Goal: Obtain resource: Obtain resource

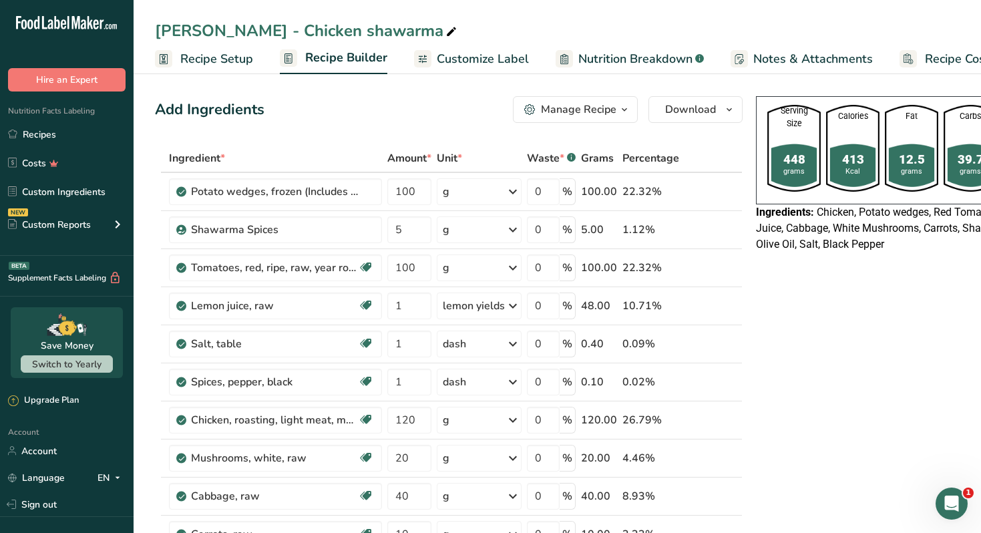
click at [482, 58] on span "Customize Label" at bounding box center [483, 59] width 92 height 18
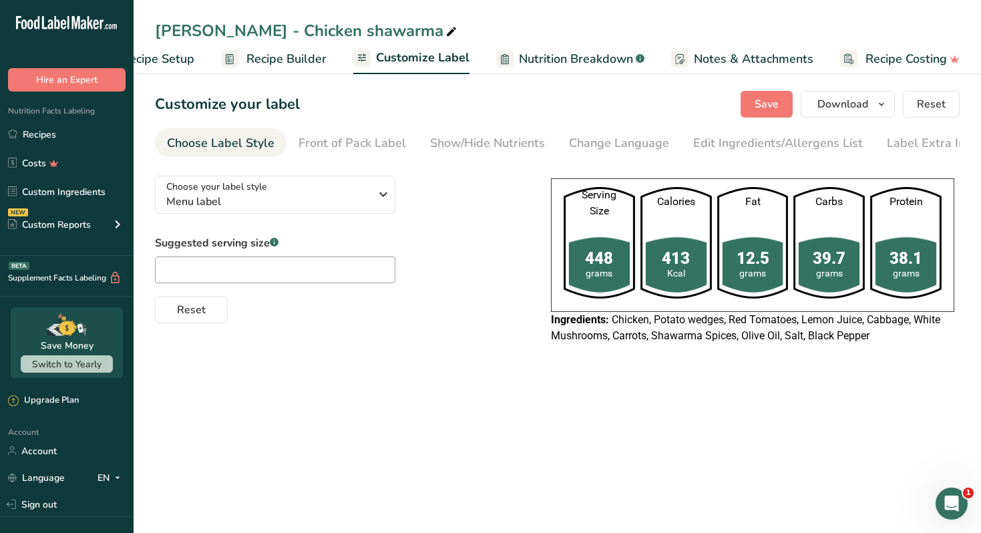
scroll to position [0, 59]
click at [863, 101] on span "Download" at bounding box center [843, 104] width 51 height 16
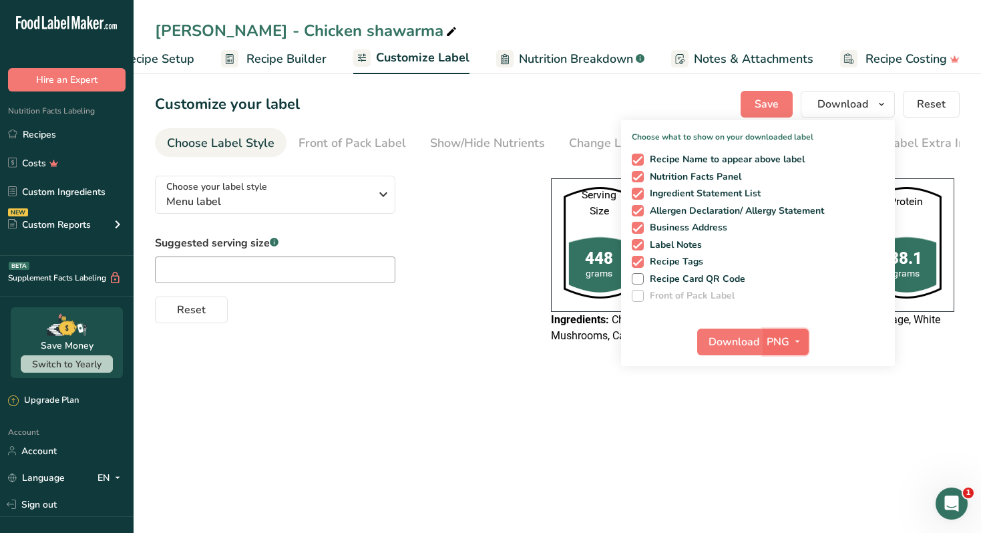
click at [796, 338] on icon "button" at bounding box center [797, 341] width 11 height 17
click at [798, 423] on link "SVG" at bounding box center [787, 413] width 43 height 22
click at [789, 335] on span "SVG" at bounding box center [778, 342] width 22 height 16
click at [795, 429] on link "PDF" at bounding box center [787, 435] width 43 height 22
click at [726, 340] on span "Download" at bounding box center [735, 342] width 51 height 16
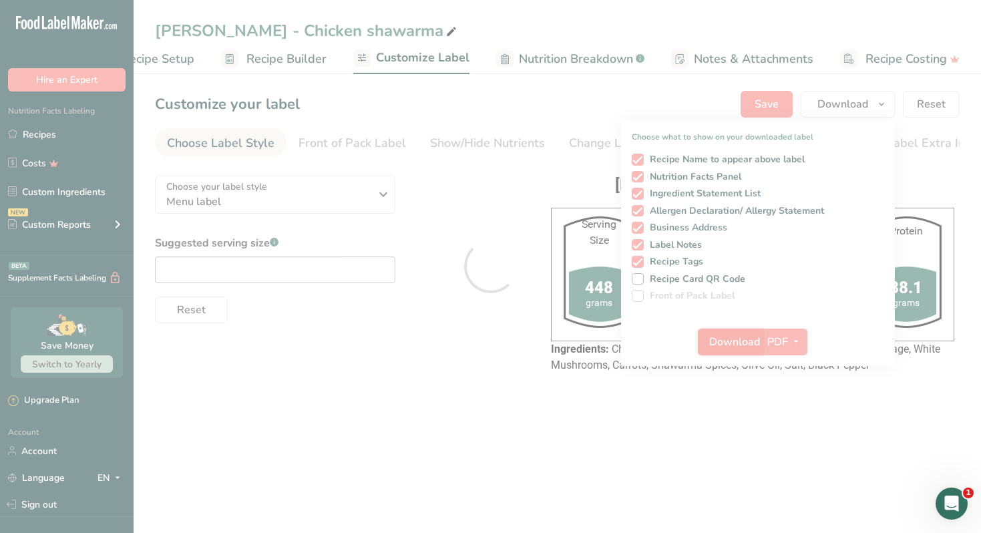
scroll to position [0, 0]
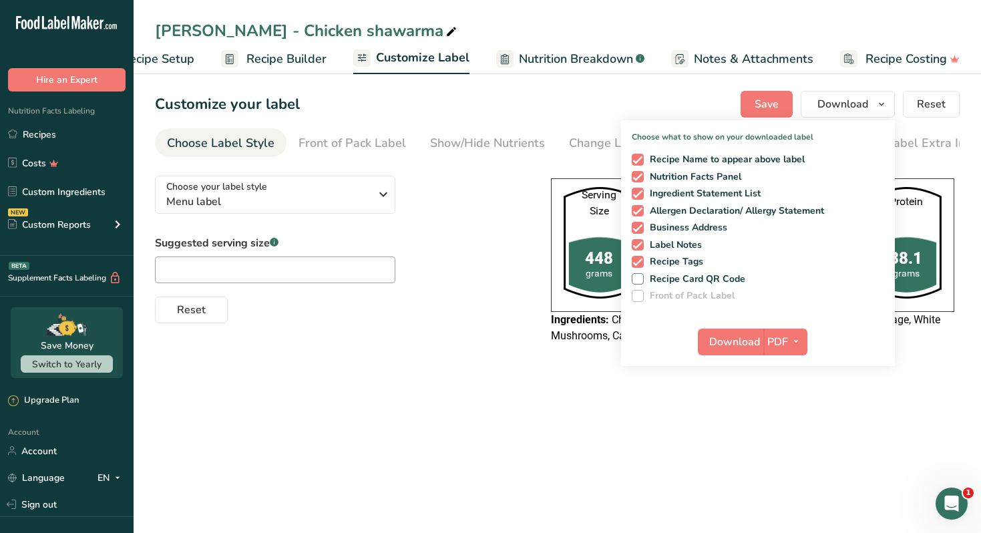
click at [555, 453] on main "Nour Awad - Chicken shawarma Recipe Setup Recipe Builder Customize Label Nutrit…" at bounding box center [490, 266] width 981 height 533
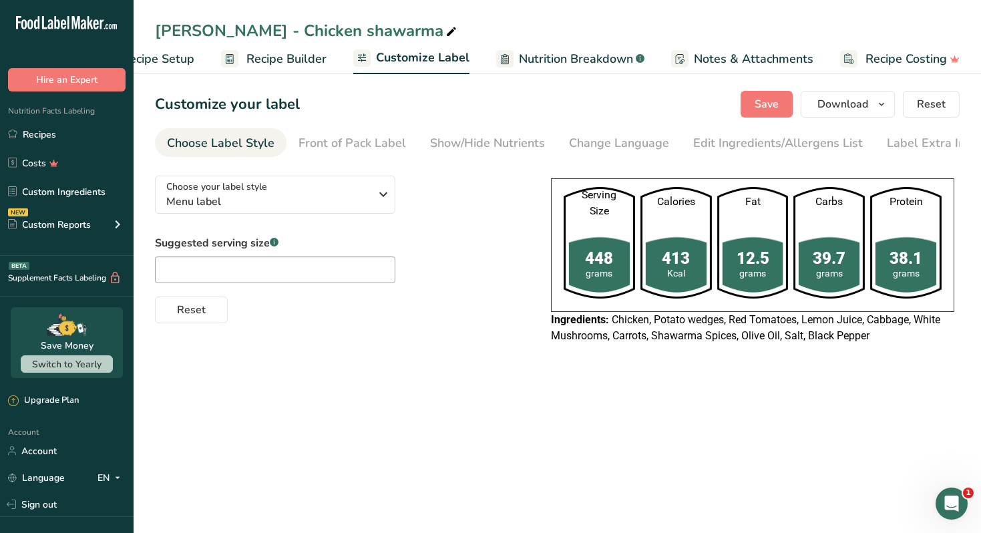
click at [555, 453] on main "Nour Awad - Chicken shawarma Recipe Setup Recipe Builder Customize Label Nutrit…" at bounding box center [490, 266] width 981 height 533
click at [77, 137] on link "Recipes" at bounding box center [67, 134] width 134 height 25
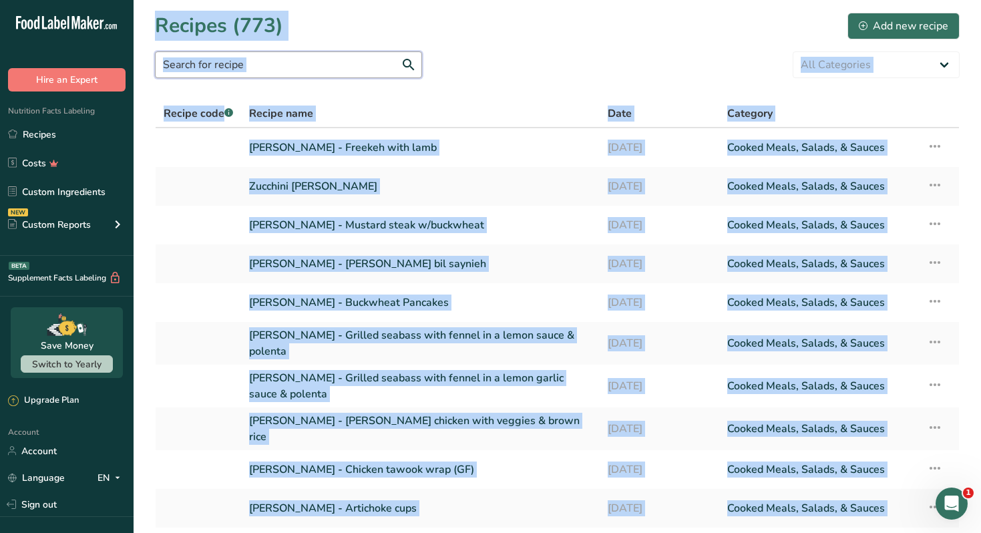
click at [349, 65] on input "text" at bounding box center [288, 64] width 267 height 27
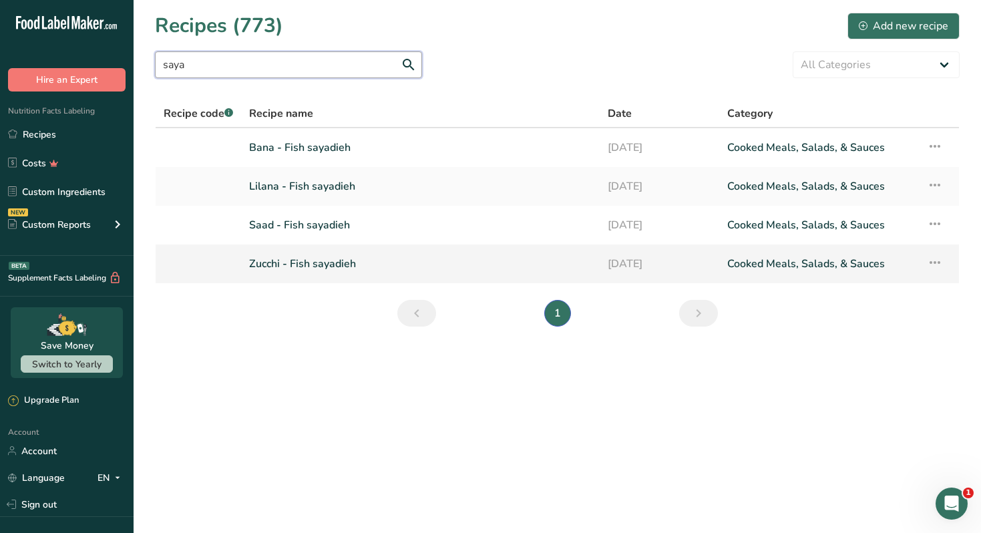
type input "saya"
click at [331, 263] on link "Zucchi - Fish sayadieh" at bounding box center [420, 264] width 343 height 28
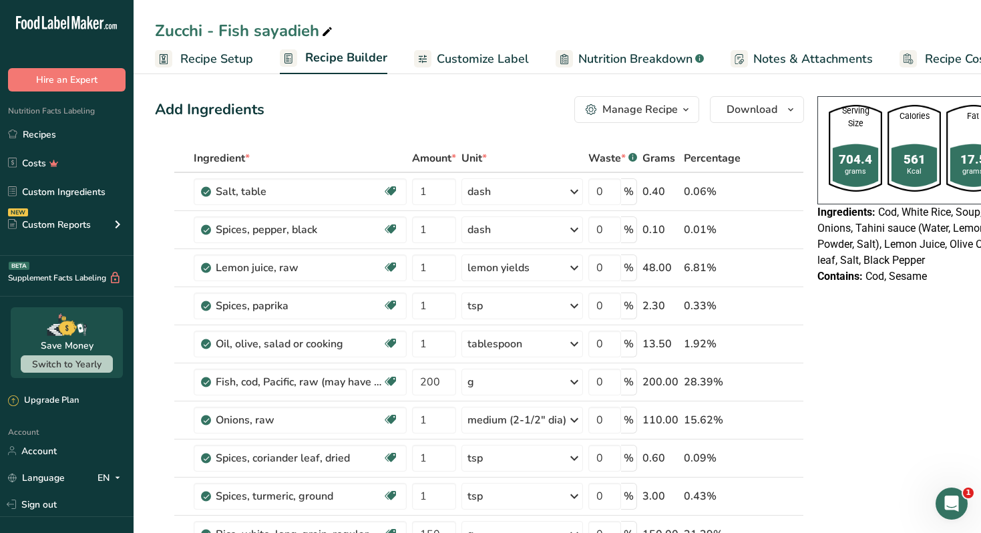
click at [675, 104] on div "Manage Recipe" at bounding box center [640, 110] width 75 height 16
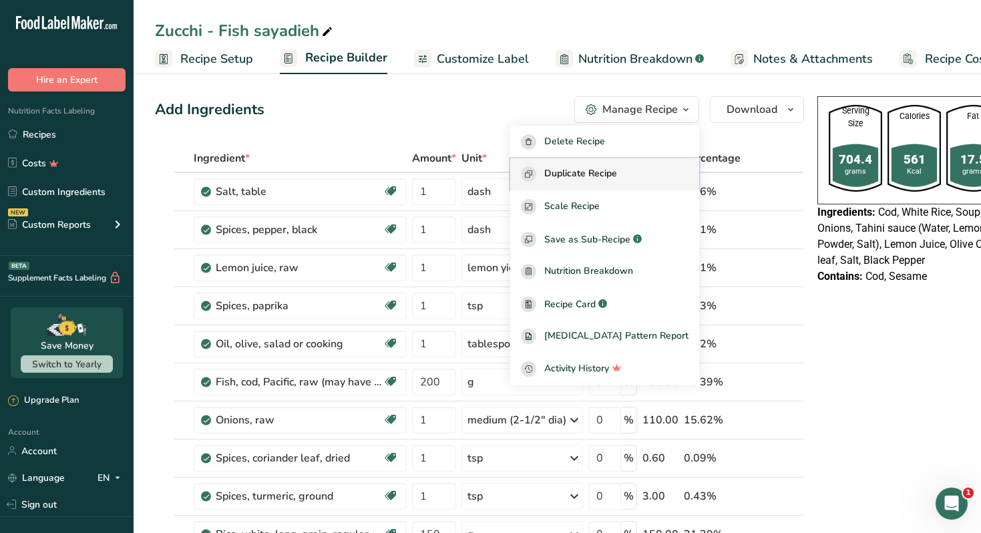
click at [617, 174] on span "Duplicate Recipe" at bounding box center [581, 173] width 73 height 15
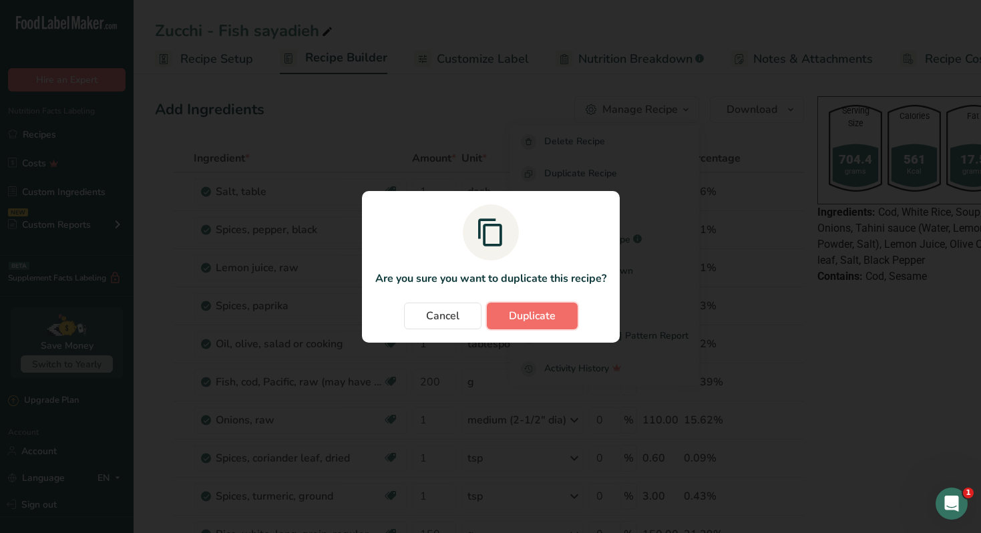
click at [524, 327] on button "Duplicate" at bounding box center [532, 316] width 91 height 27
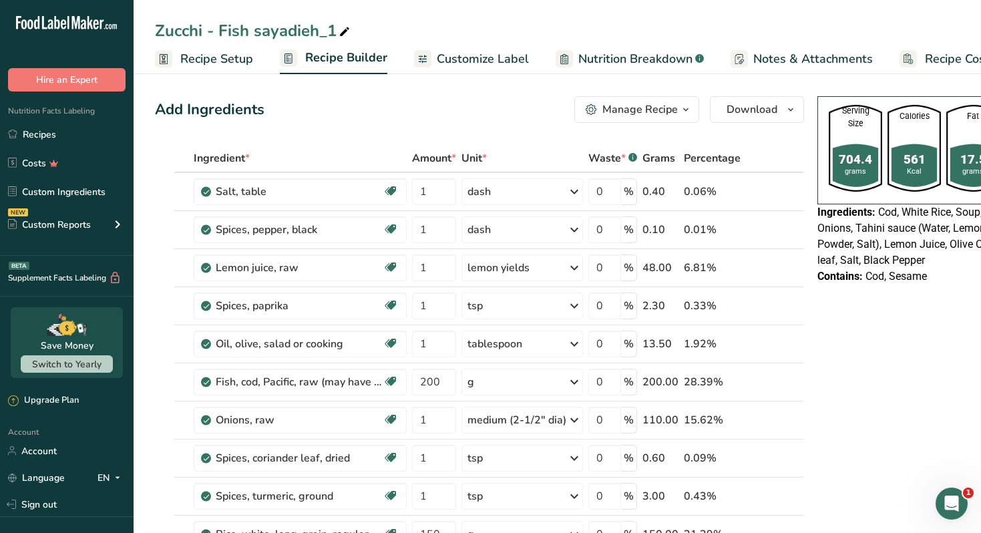
click at [348, 33] on icon at bounding box center [345, 32] width 12 height 19
click at [160, 29] on input "Zucchi - Fish sayadieh" at bounding box center [557, 31] width 805 height 24
type input "[PERSON_NAME] - Fish sayadieh"
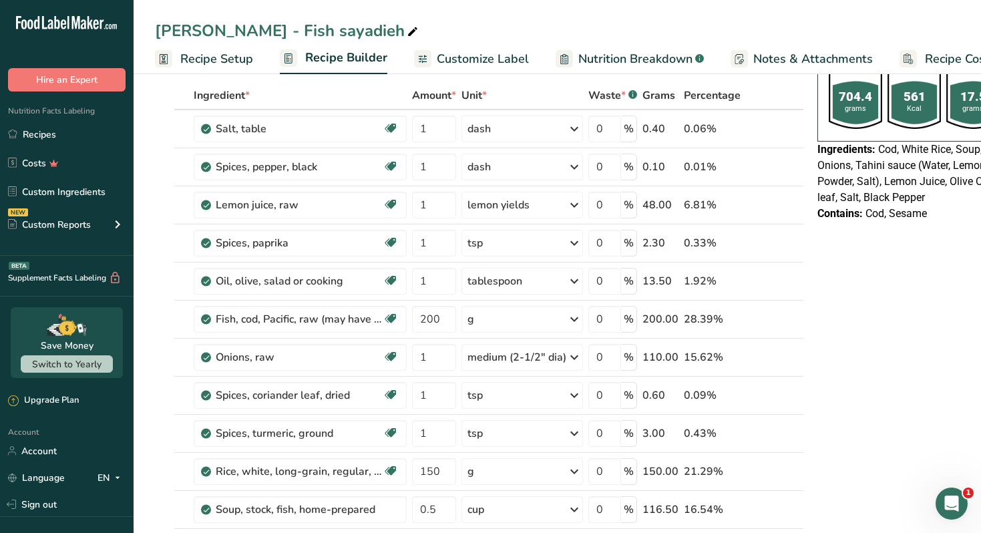
scroll to position [64, 0]
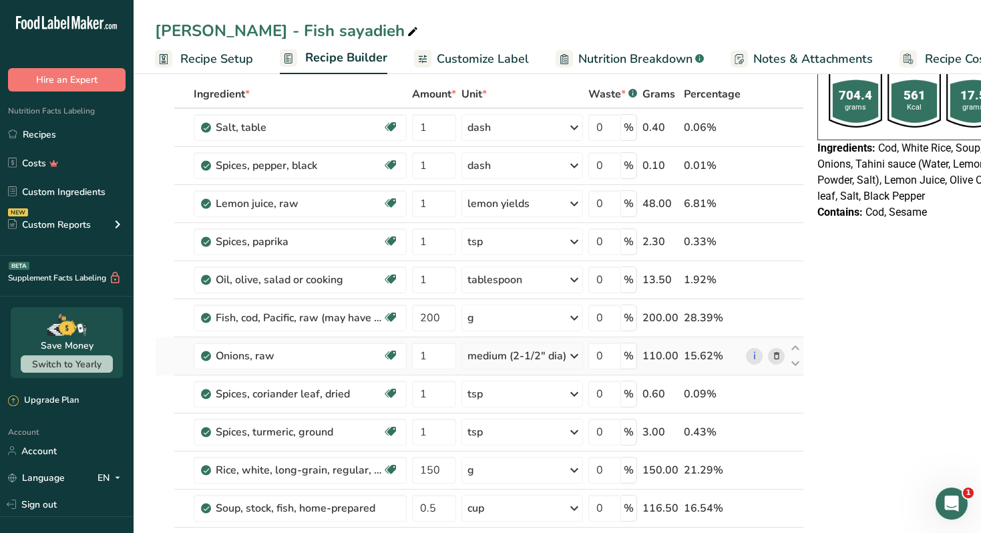
click at [772, 353] on icon at bounding box center [776, 356] width 9 height 14
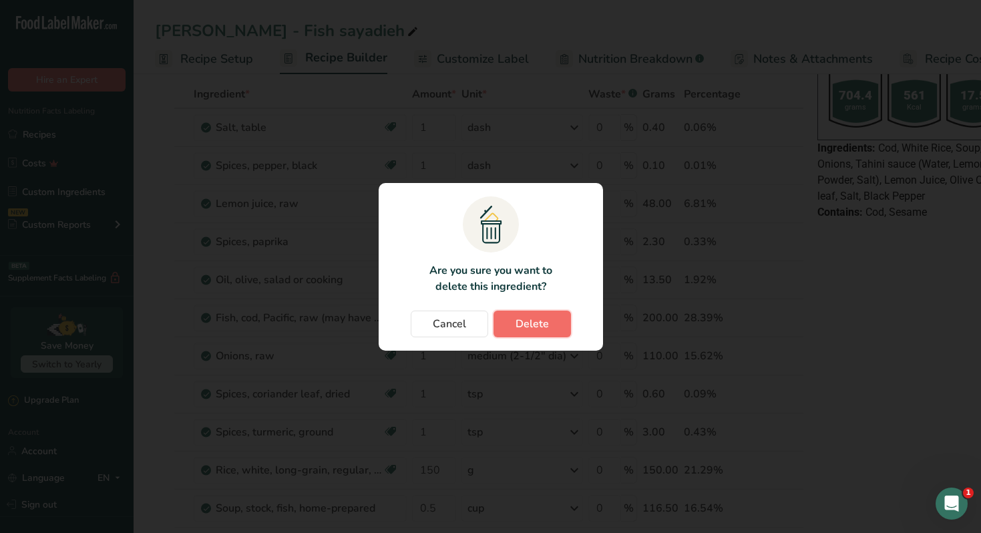
click at [558, 325] on button "Delete" at bounding box center [533, 324] width 78 height 27
type input "150"
type input "0.5"
type input "60"
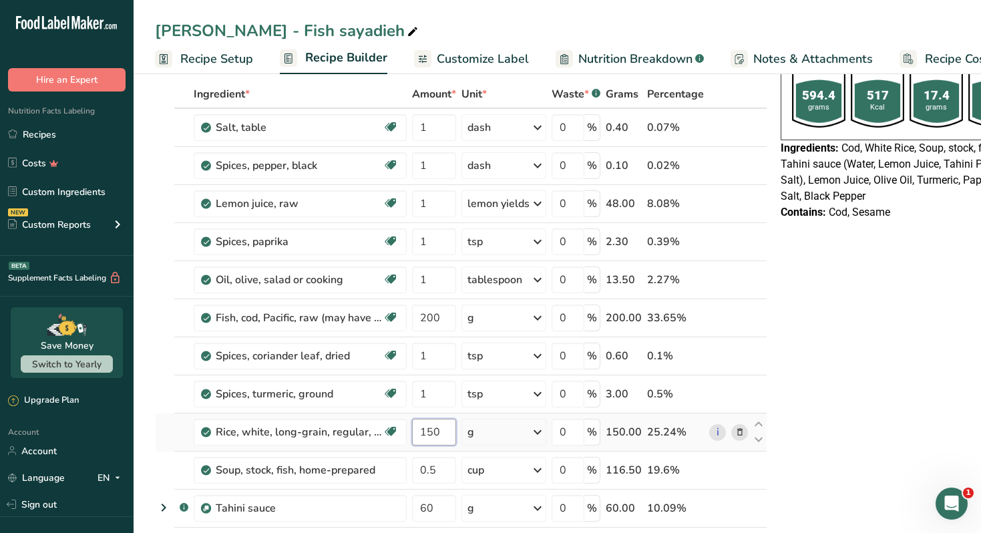
click at [448, 431] on input "150" at bounding box center [434, 432] width 44 height 27
type input "90"
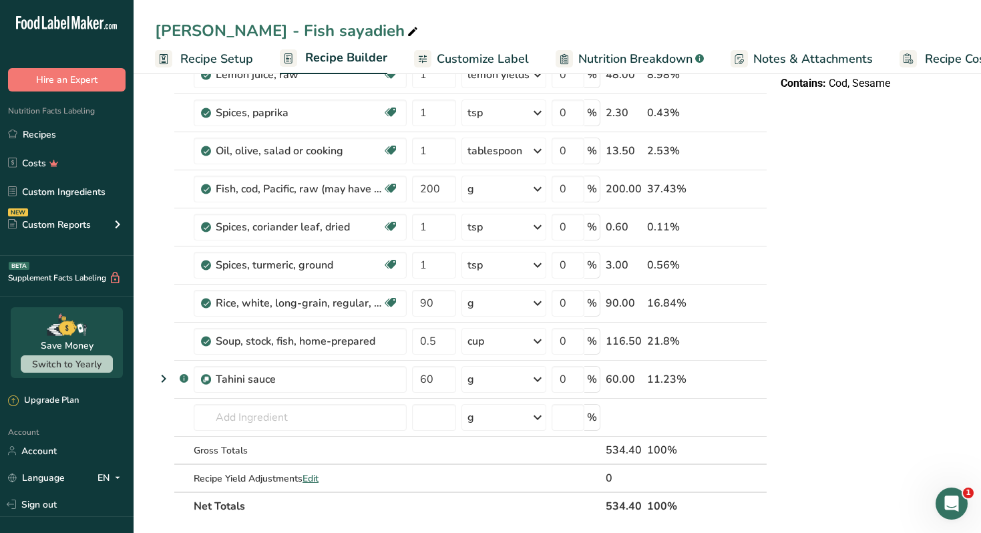
scroll to position [0, 0]
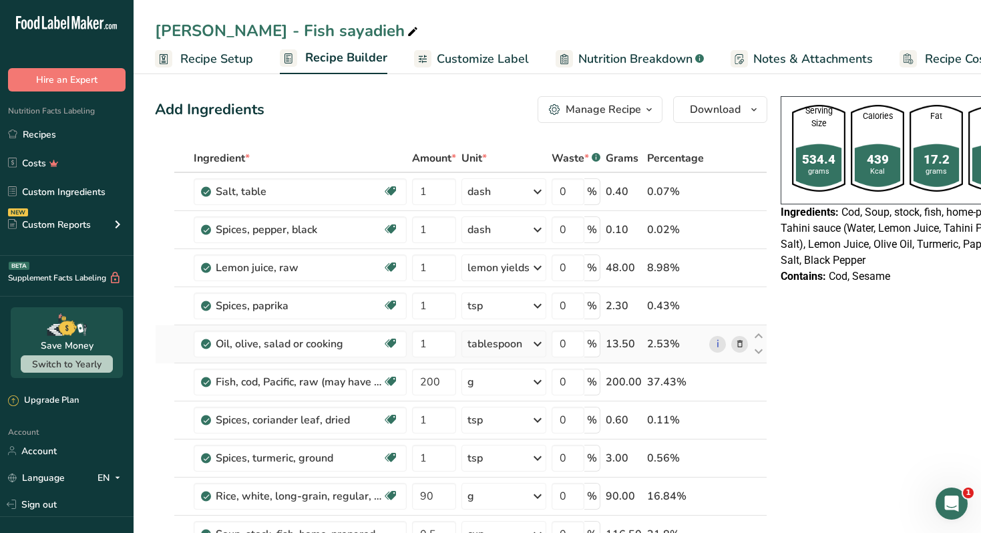
click at [528, 341] on div "tablespoon" at bounding box center [504, 344] width 85 height 27
click at [739, 379] on icon at bounding box center [740, 382] width 9 height 14
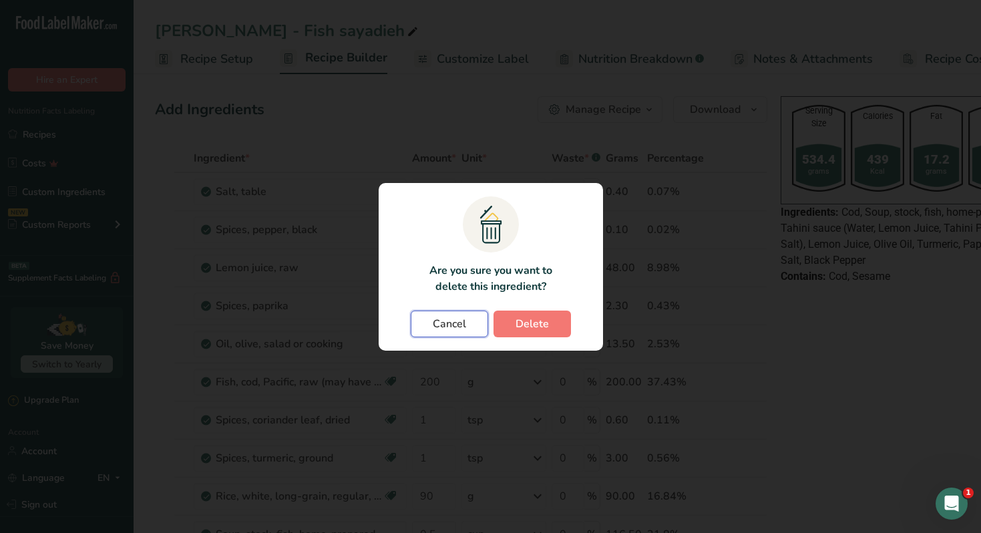
click at [455, 319] on span "Cancel" at bounding box center [449, 324] width 33 height 16
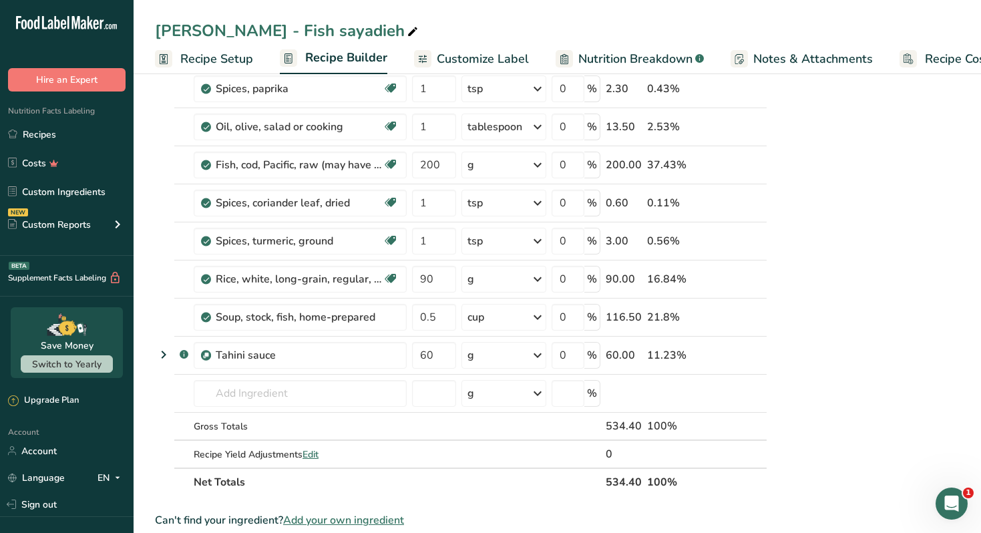
scroll to position [222, 0]
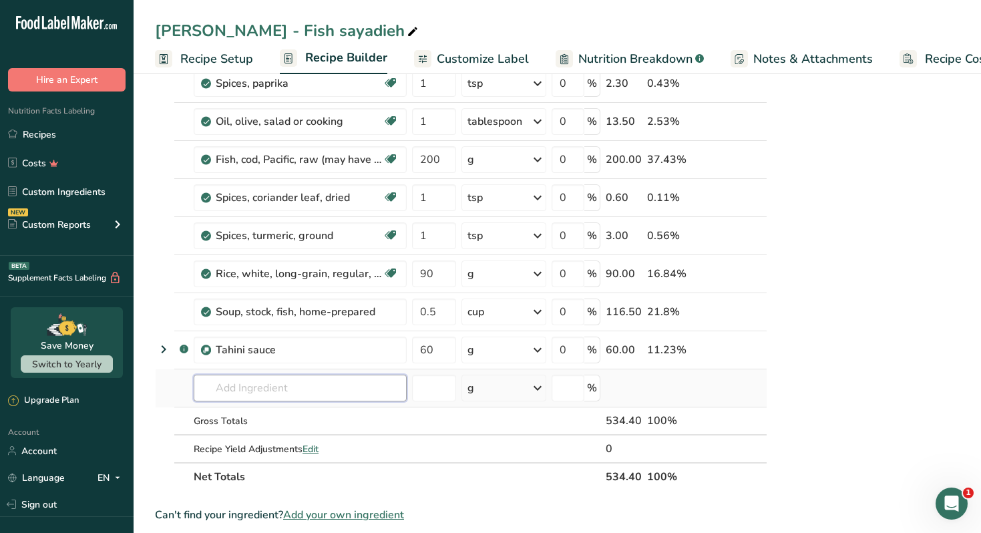
click at [321, 393] on input "text" at bounding box center [300, 388] width 213 height 27
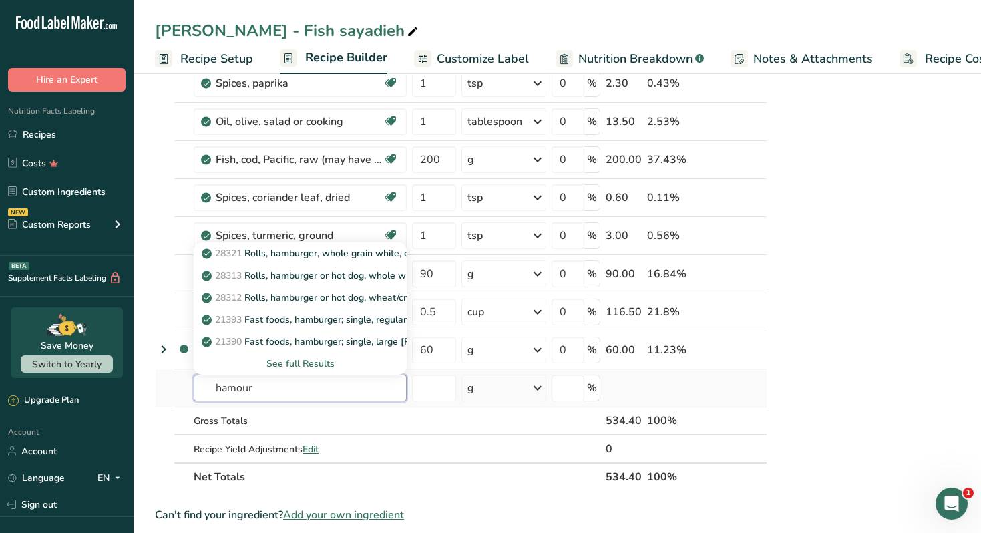
type input "hamour"
click at [311, 359] on div "See full Results" at bounding box center [300, 364] width 192 height 14
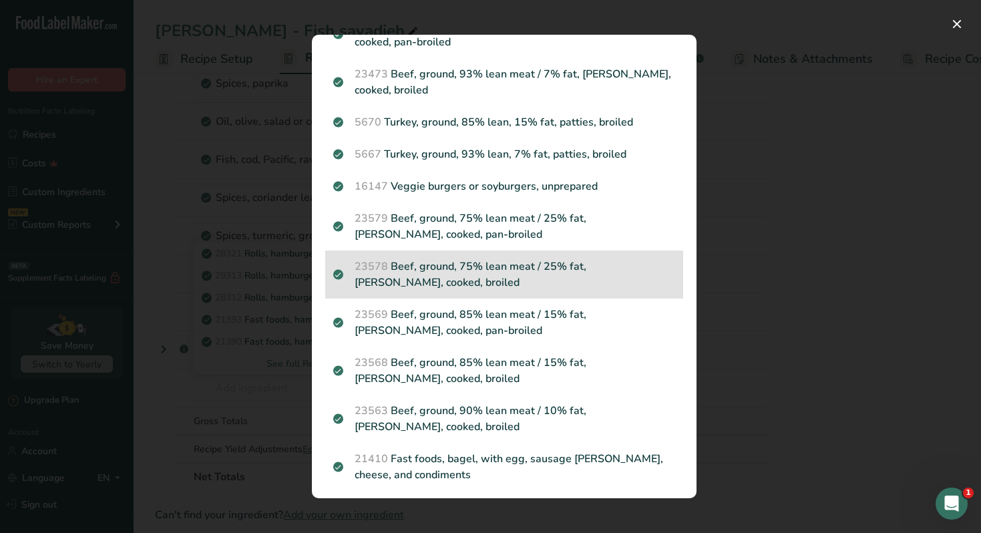
scroll to position [807, 0]
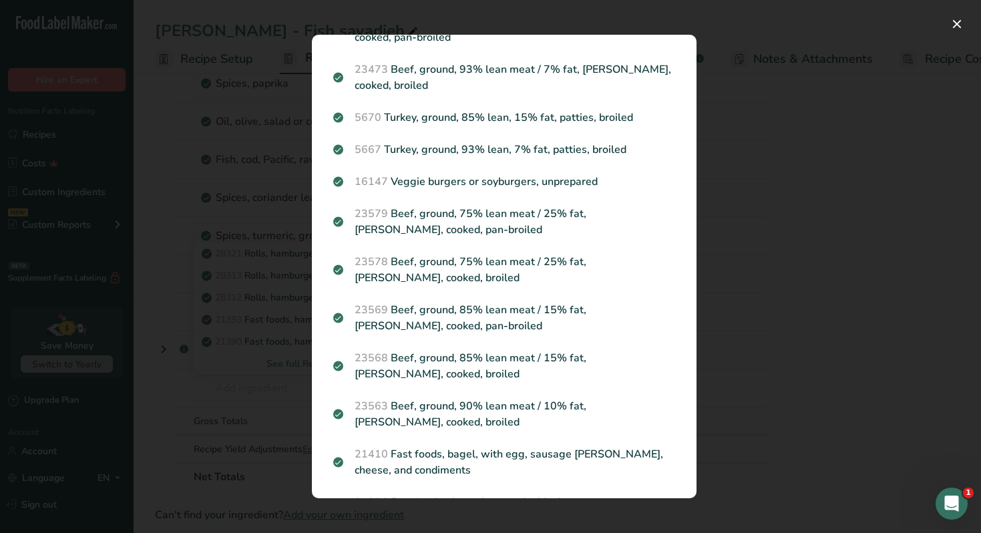
click at [802, 393] on div "Search results modal" at bounding box center [490, 266] width 981 height 533
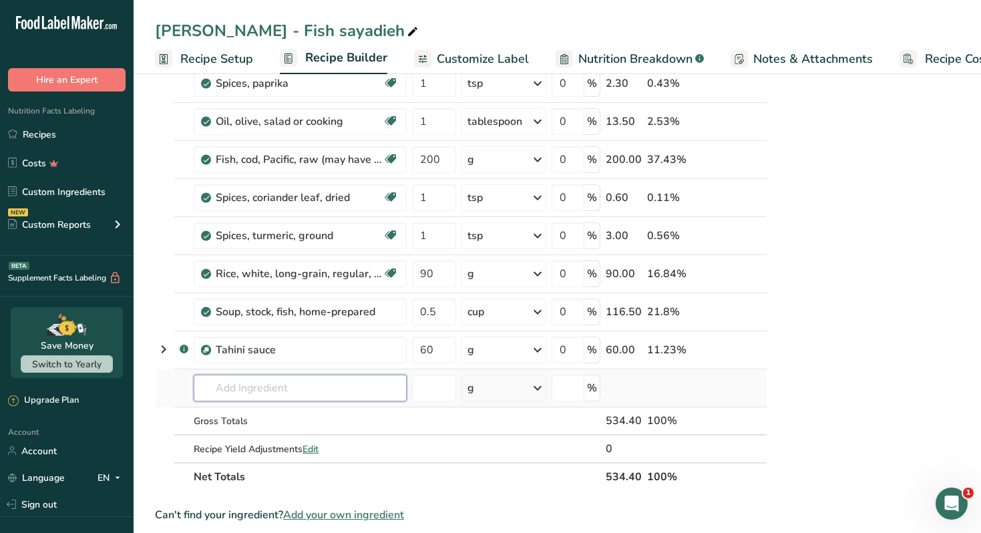
click at [310, 379] on input "text" at bounding box center [300, 388] width 213 height 27
type input "hamoor"
click at [828, 310] on div "Serving Size 534.4 grams Calories 439 Kcal Fat 17.2 grams Carbs 33.6 grams Prot…" at bounding box center [937, 451] width 322 height 1166
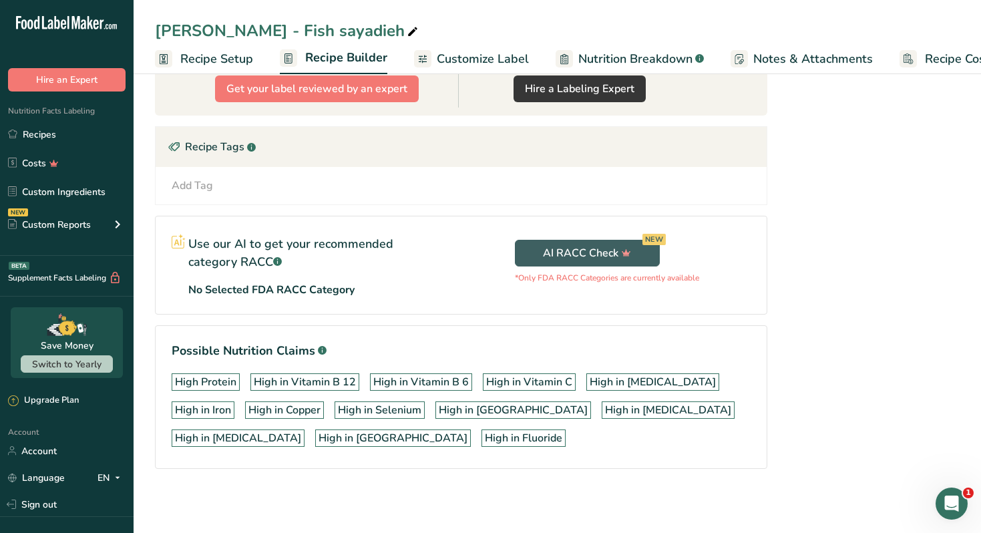
scroll to position [0, 0]
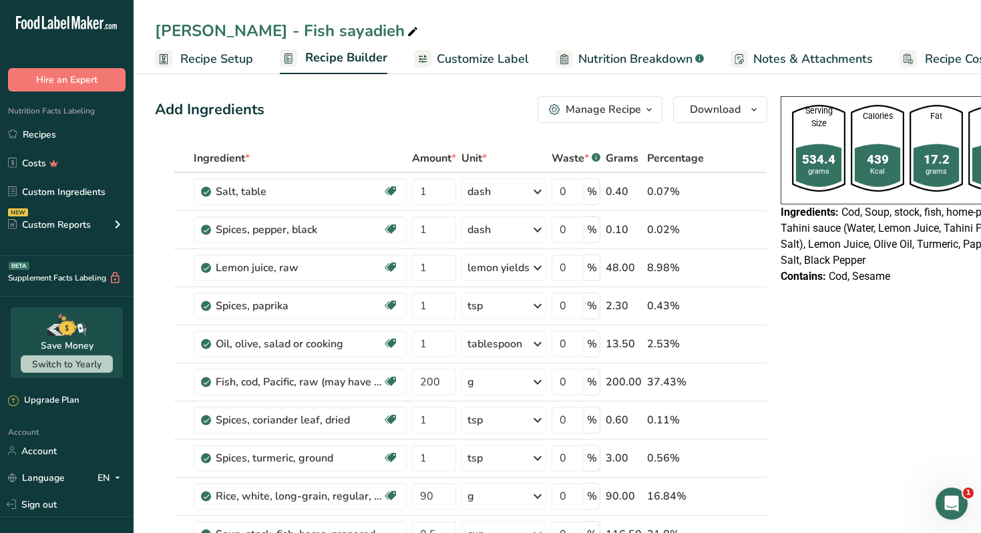
click at [603, 98] on button "Manage Recipe" at bounding box center [600, 109] width 125 height 27
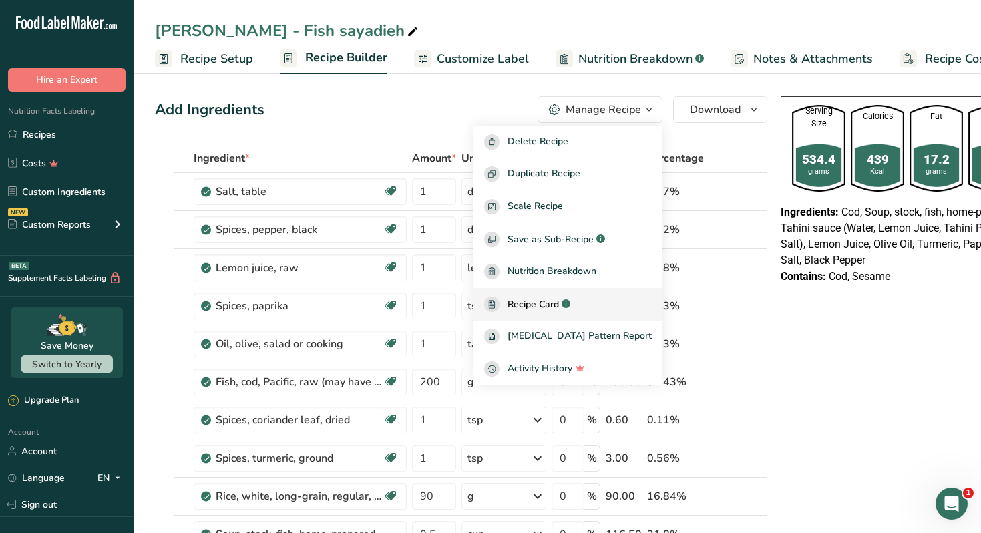
click at [559, 301] on span "Recipe Card" at bounding box center [533, 304] width 51 height 14
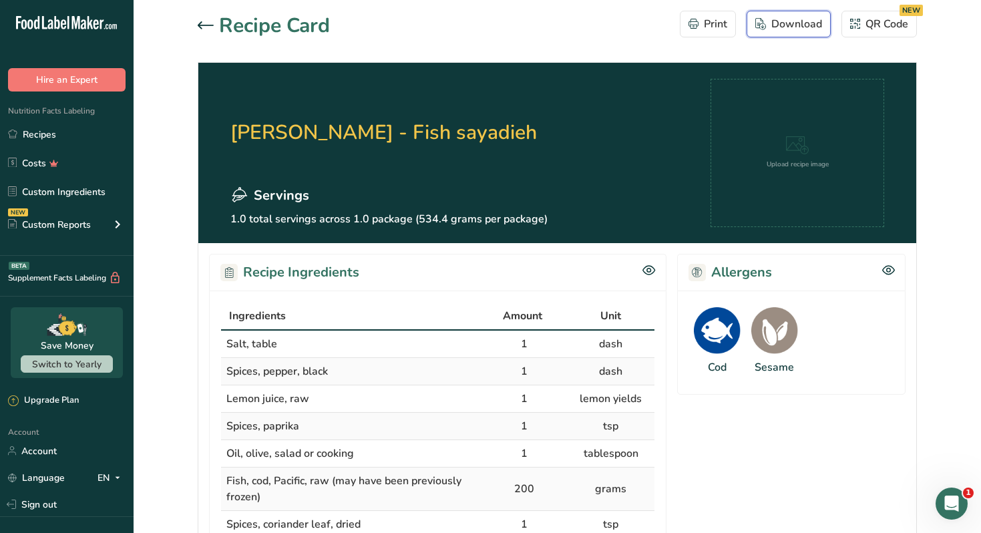
click at [788, 22] on div "Download" at bounding box center [789, 24] width 67 height 16
click at [461, 75] on section "Nour Awad - Fish sayadieh Servings 1.0 total servings across 1.0 package (534.4…" at bounding box center [557, 153] width 718 height 180
click at [209, 23] on icon at bounding box center [206, 25] width 16 height 8
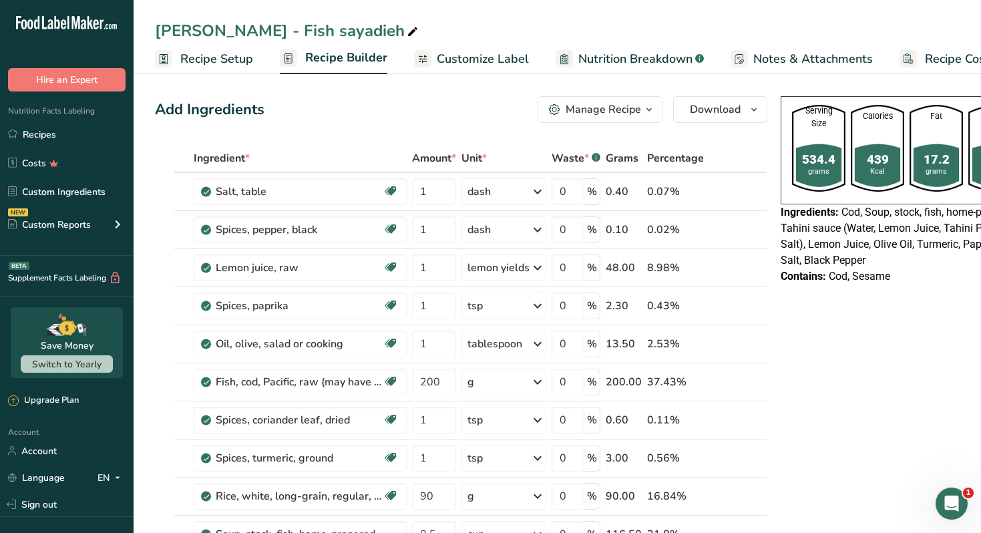
click at [481, 57] on span "Customize Label" at bounding box center [483, 59] width 92 height 18
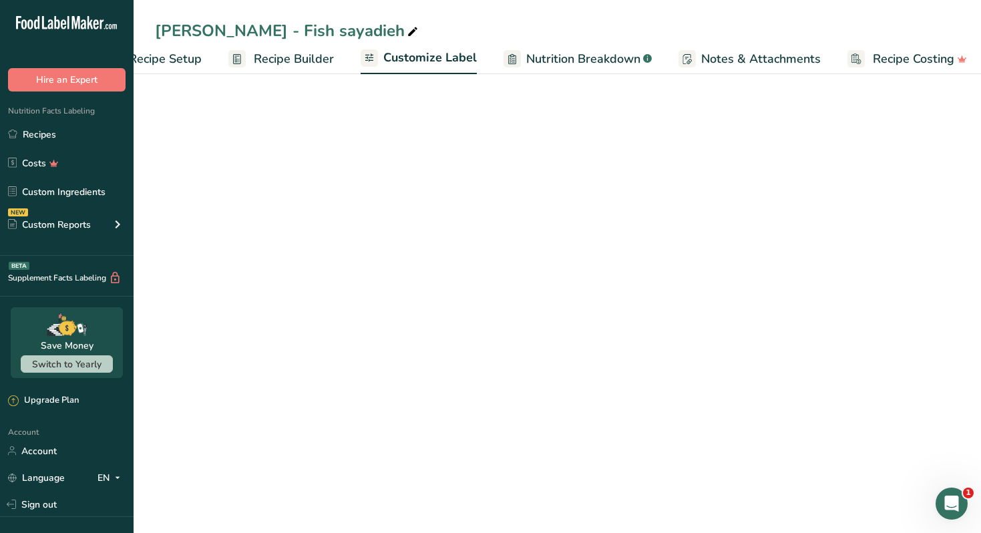
scroll to position [0, 59]
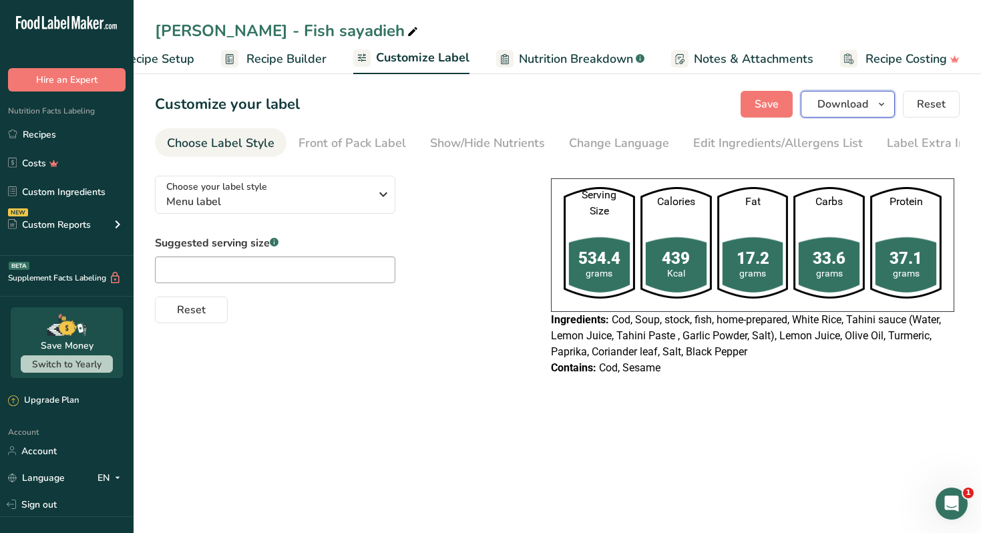
click at [865, 116] on button "Download" at bounding box center [848, 104] width 94 height 27
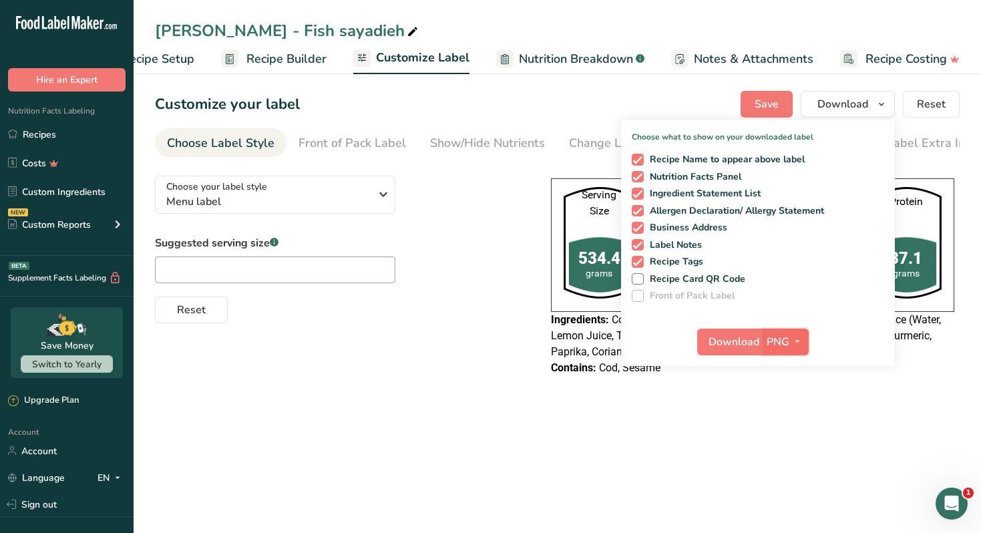
click at [783, 338] on span "PNG" at bounding box center [778, 342] width 23 height 16
click at [786, 432] on link "PDF" at bounding box center [787, 435] width 43 height 22
click at [736, 339] on span "Download" at bounding box center [735, 342] width 51 height 16
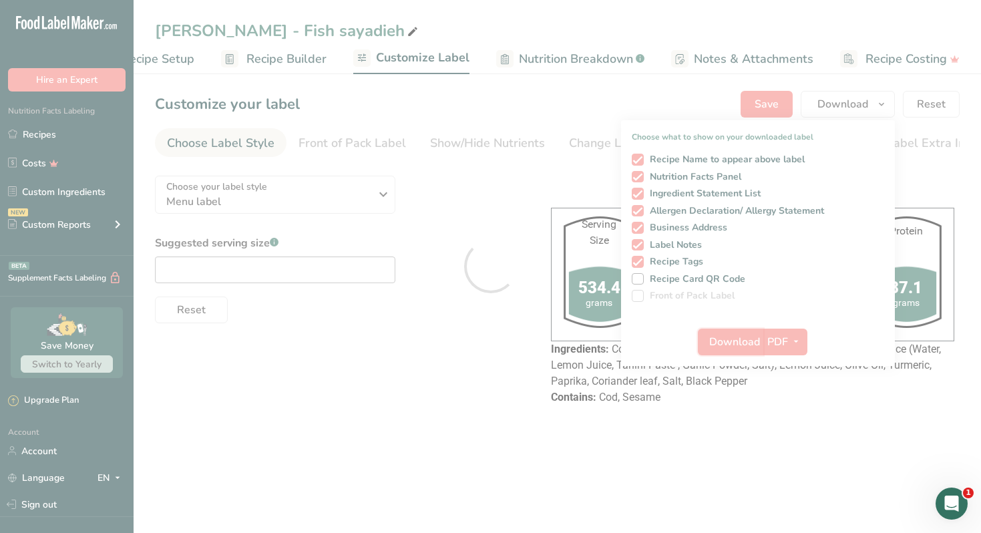
scroll to position [0, 0]
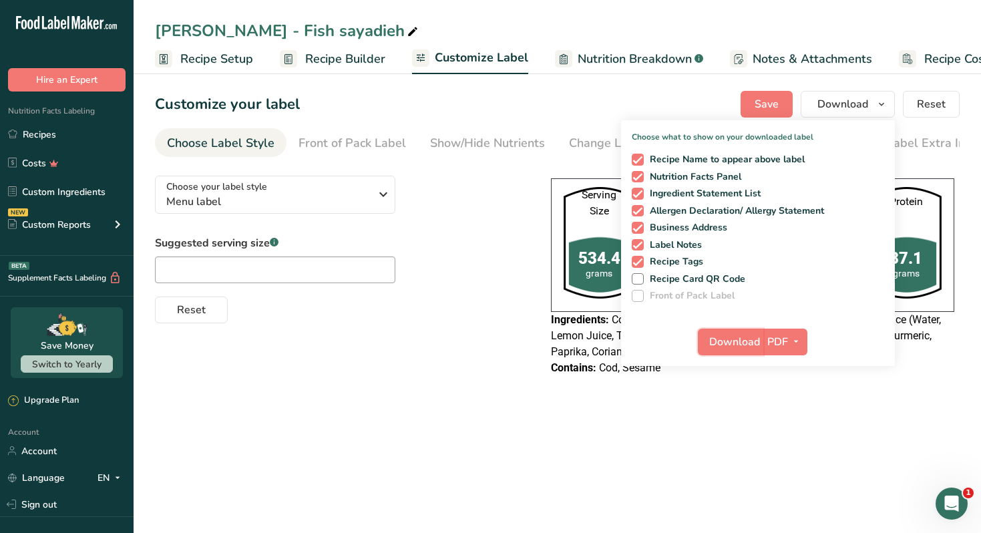
scroll to position [0, 59]
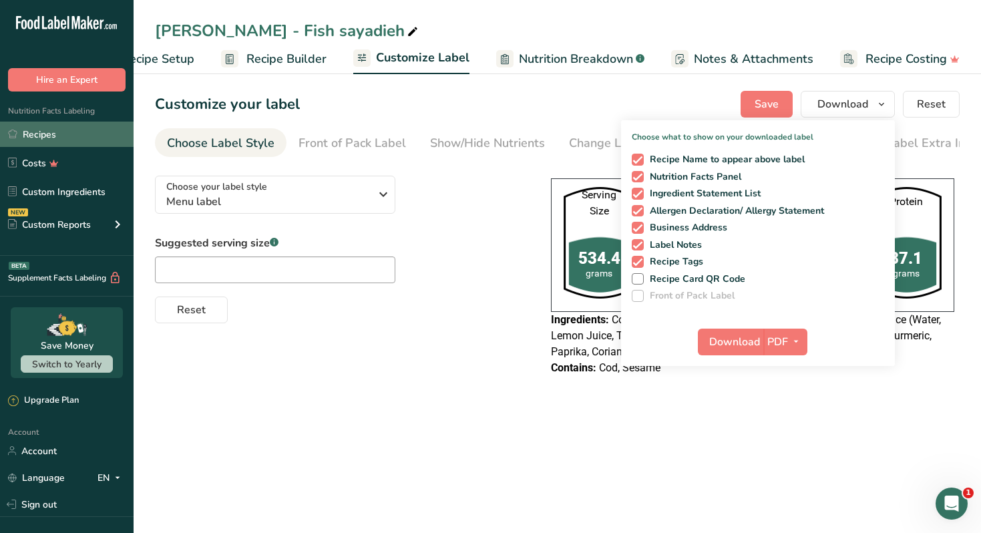
click at [78, 138] on link "Recipes" at bounding box center [67, 134] width 134 height 25
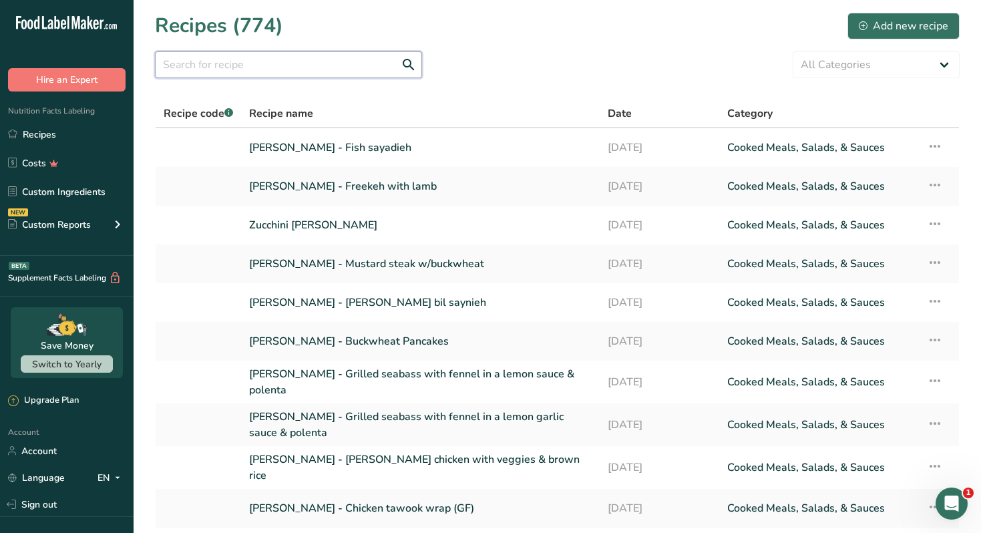
click at [235, 63] on input "text" at bounding box center [288, 64] width 267 height 27
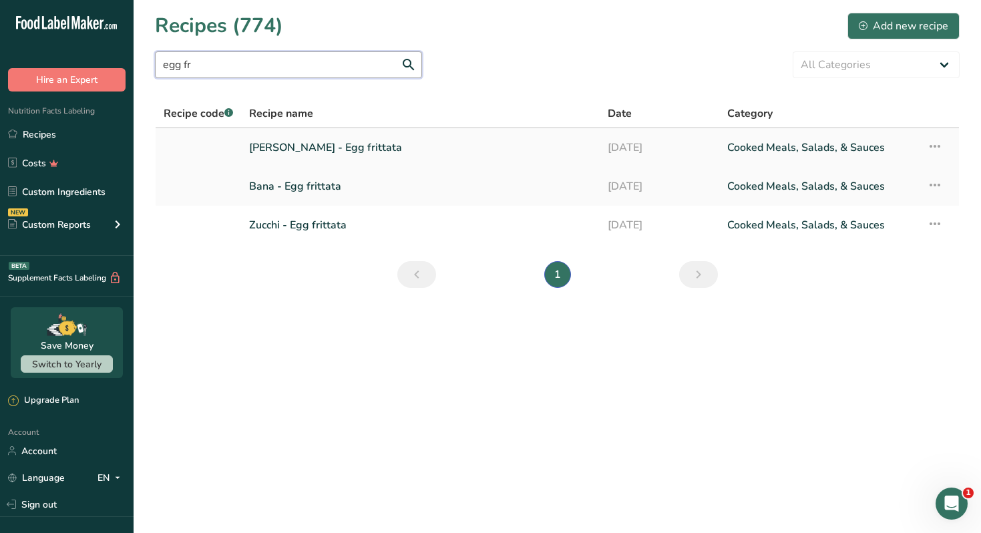
type input "egg fr"
click at [287, 148] on link "[PERSON_NAME] - Egg frittata" at bounding box center [420, 148] width 343 height 28
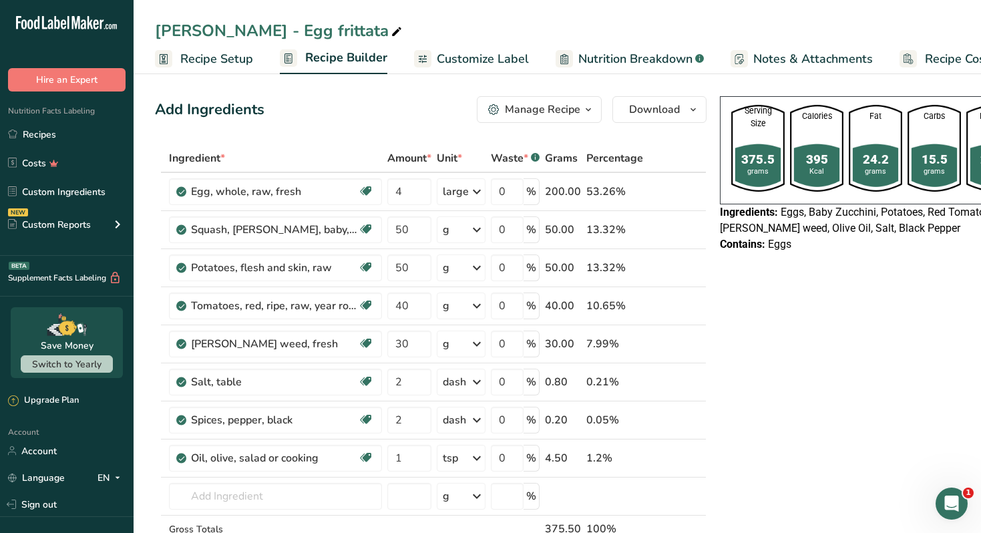
click at [577, 110] on div "Manage Recipe" at bounding box center [542, 110] width 75 height 16
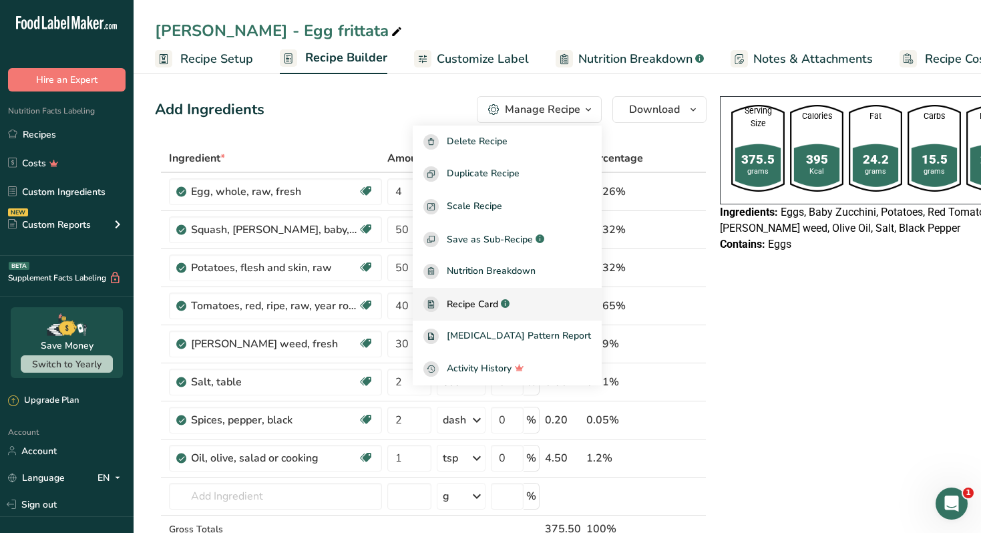
click at [498, 304] on span "Recipe Card" at bounding box center [472, 304] width 51 height 14
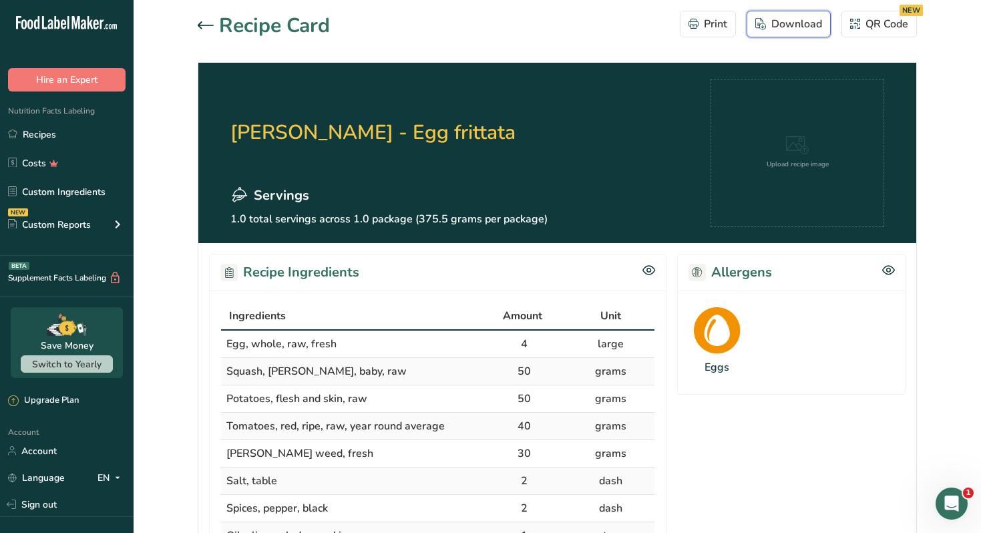
click at [794, 28] on div "Download" at bounding box center [789, 24] width 67 height 16
click at [210, 21] on div at bounding box center [208, 26] width 21 height 16
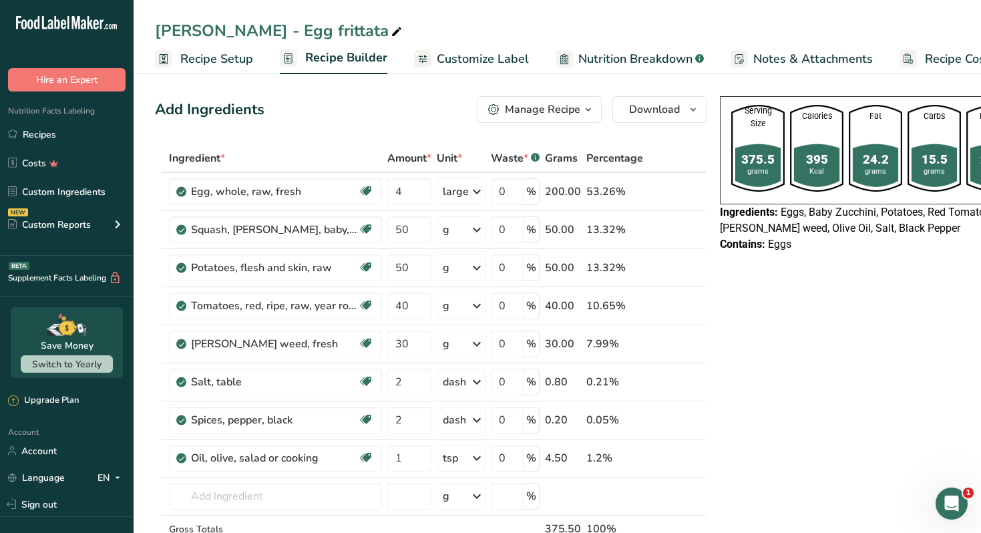
click at [463, 52] on span "Customize Label" at bounding box center [483, 59] width 92 height 18
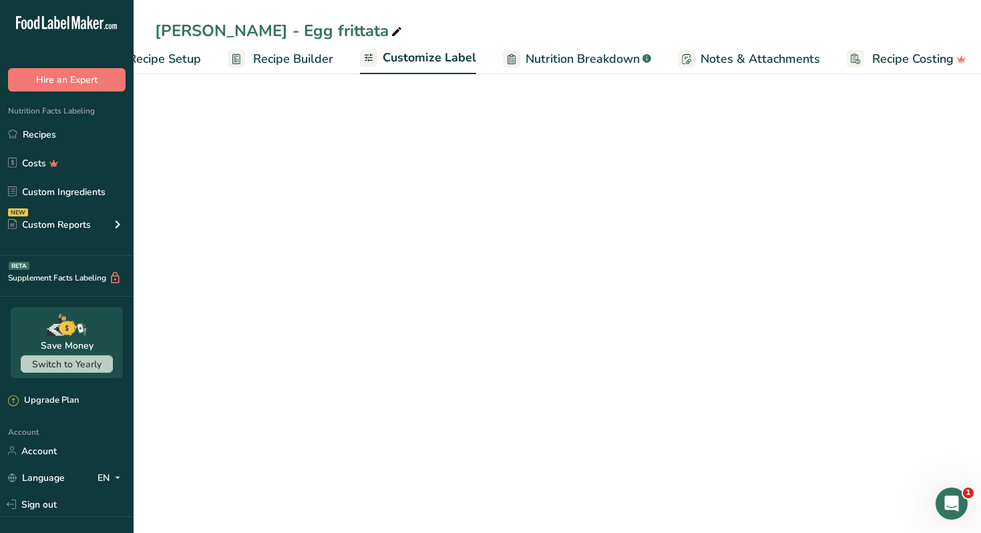
scroll to position [0, 59]
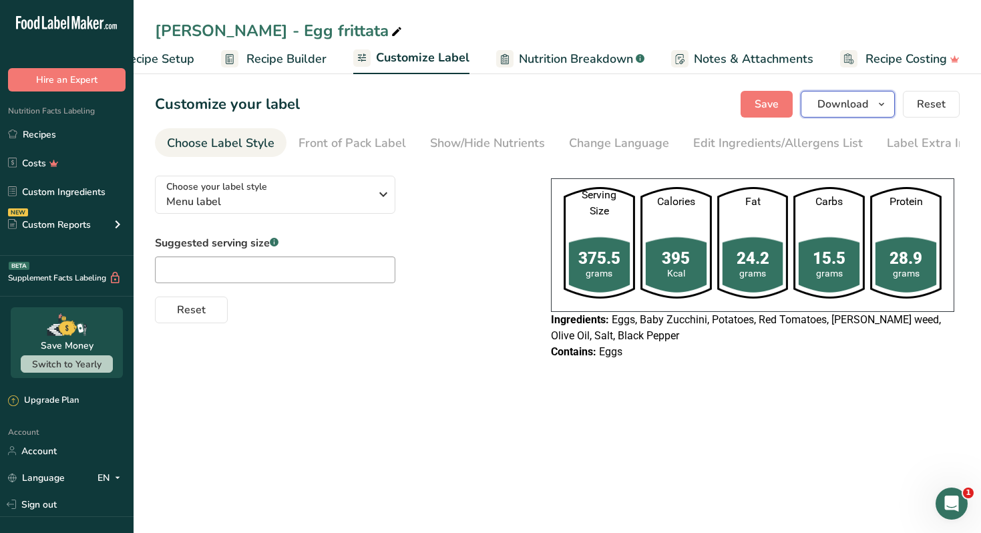
click at [852, 94] on button "Download" at bounding box center [848, 104] width 94 height 27
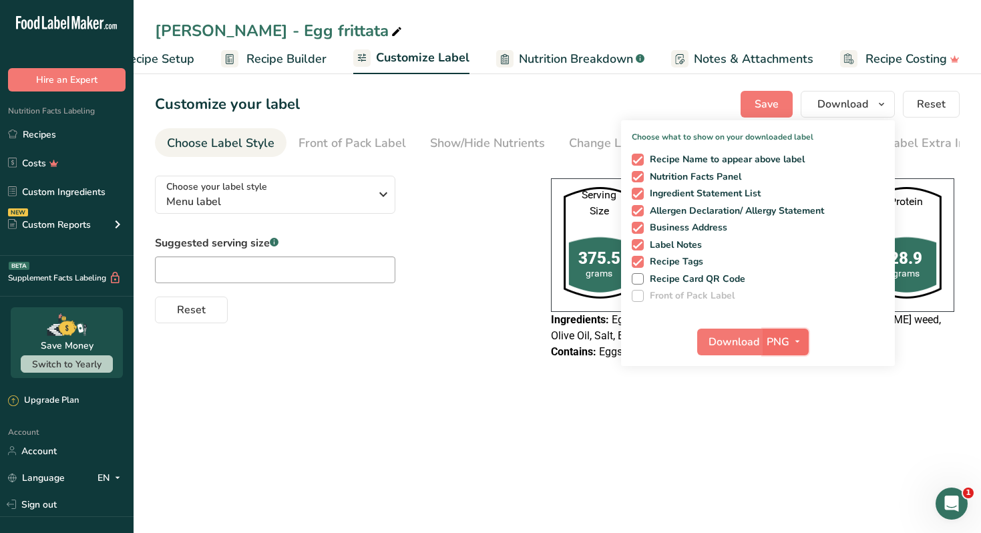
click at [788, 335] on span "PNG" at bounding box center [778, 342] width 23 height 16
click at [794, 430] on link "PDF" at bounding box center [787, 435] width 43 height 22
click at [742, 340] on span "Download" at bounding box center [735, 342] width 51 height 16
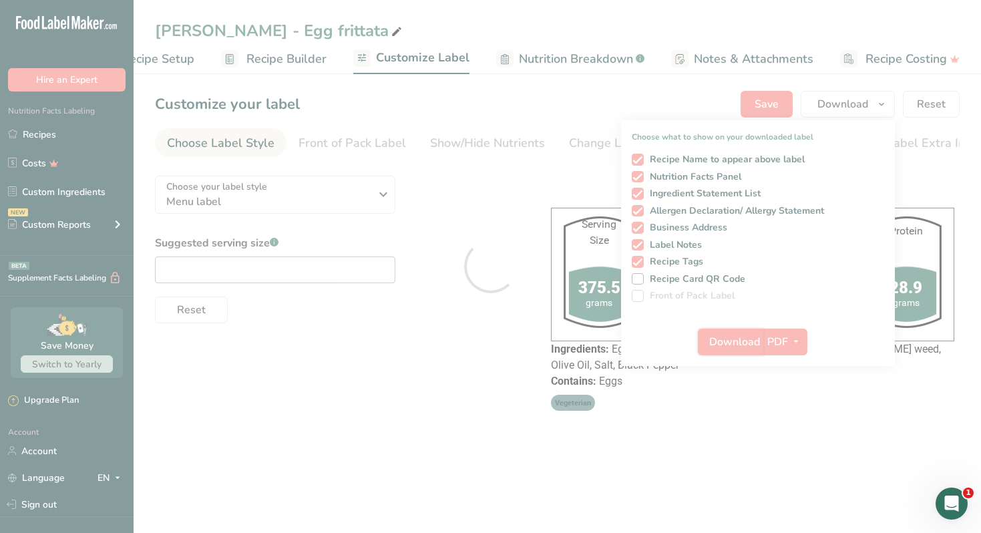
scroll to position [0, 0]
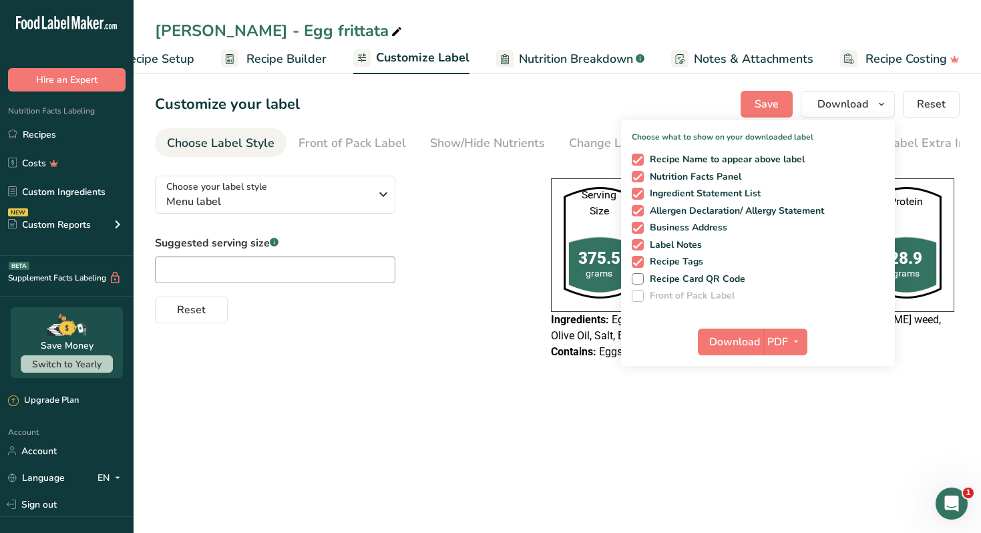
click at [786, 454] on main "[PERSON_NAME] - Egg frittata Recipe Setup Recipe Builder Customize Label Nutrit…" at bounding box center [490, 266] width 981 height 533
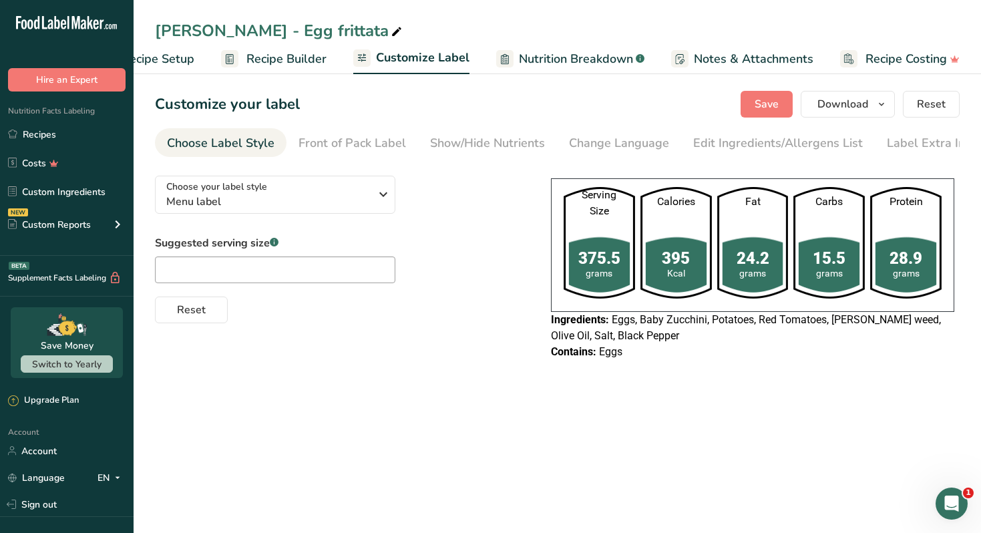
click at [786, 454] on main "[PERSON_NAME] - Egg frittata Recipe Setup Recipe Builder Customize Label Nutrit…" at bounding box center [490, 266] width 981 height 533
click at [73, 133] on link "Recipes" at bounding box center [67, 134] width 134 height 25
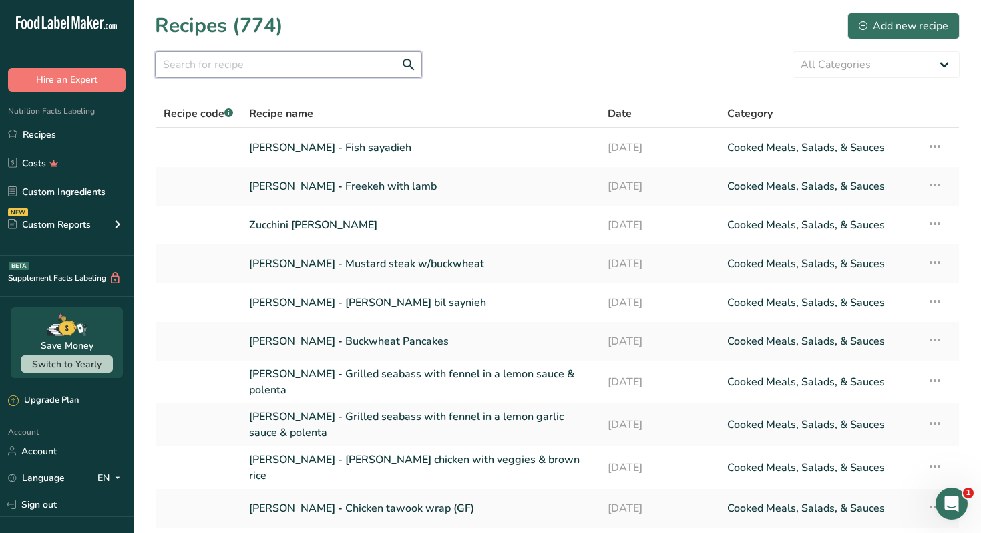
click at [252, 67] on input "text" at bounding box center [288, 64] width 267 height 27
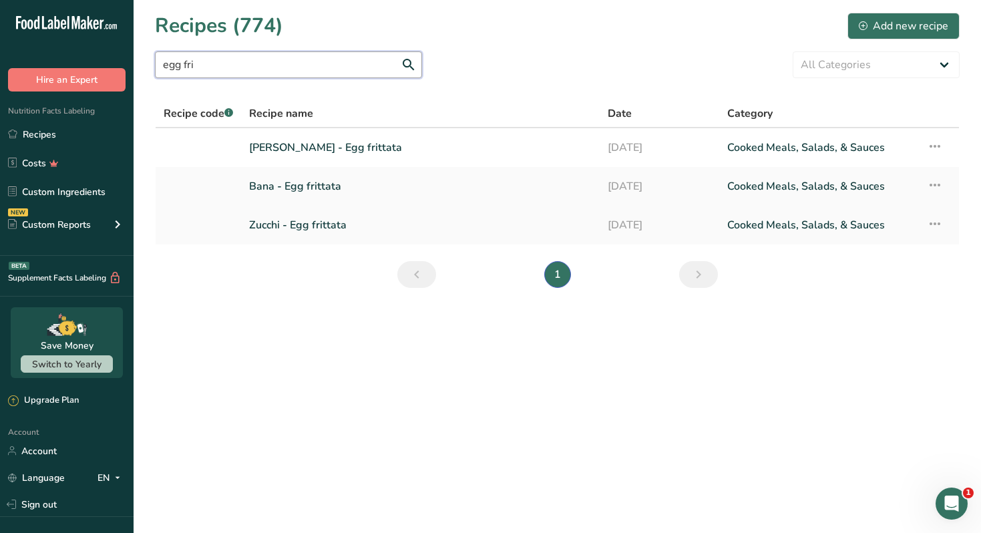
type input "egg fri"
click at [284, 223] on link "Zucchi - Egg frittata" at bounding box center [420, 225] width 343 height 28
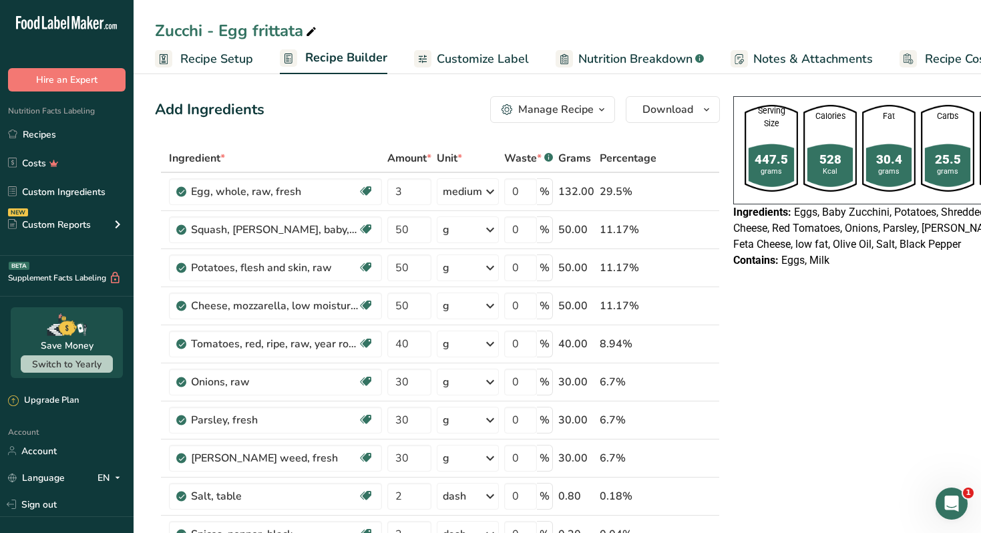
click at [597, 106] on icon "button" at bounding box center [602, 110] width 11 height 17
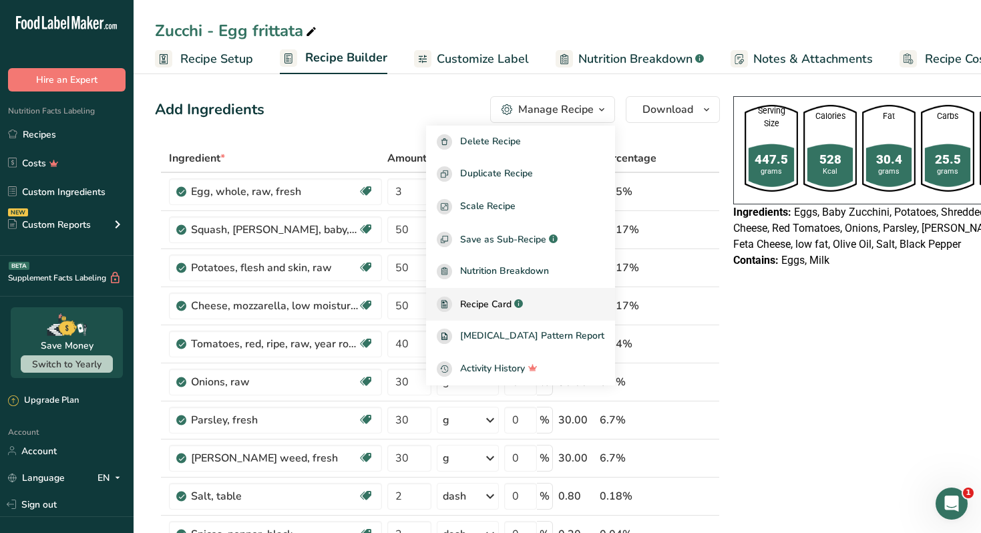
click at [504, 303] on span "Recipe Card" at bounding box center [485, 304] width 51 height 14
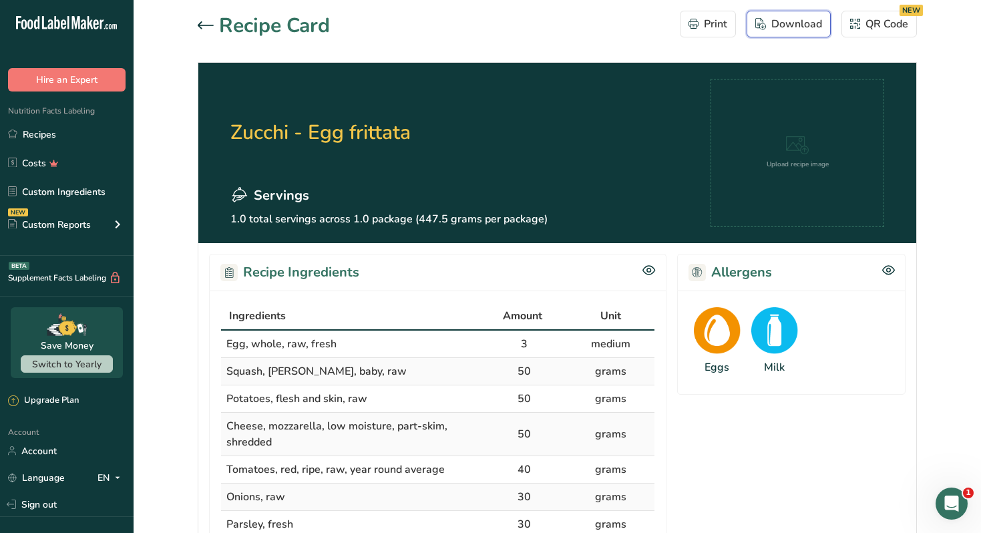
click at [791, 25] on div "Download" at bounding box center [789, 24] width 67 height 16
click at [479, 196] on div "Servings" at bounding box center [389, 196] width 317 height 20
click at [100, 126] on link "Recipes" at bounding box center [67, 134] width 134 height 25
